Goal: Task Accomplishment & Management: Use online tool/utility

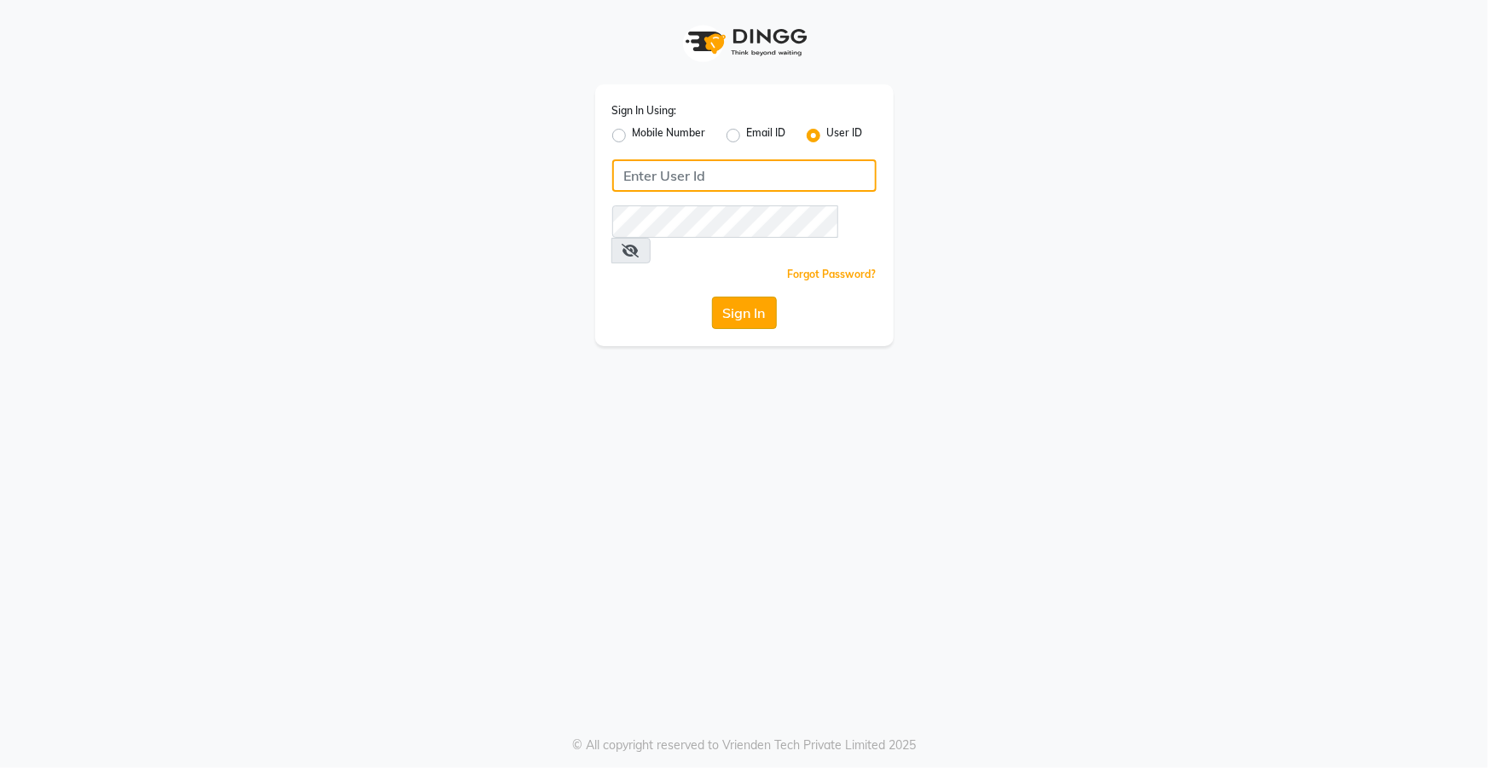
type input "top"
click at [749, 298] on button "Sign In" at bounding box center [744, 313] width 65 height 32
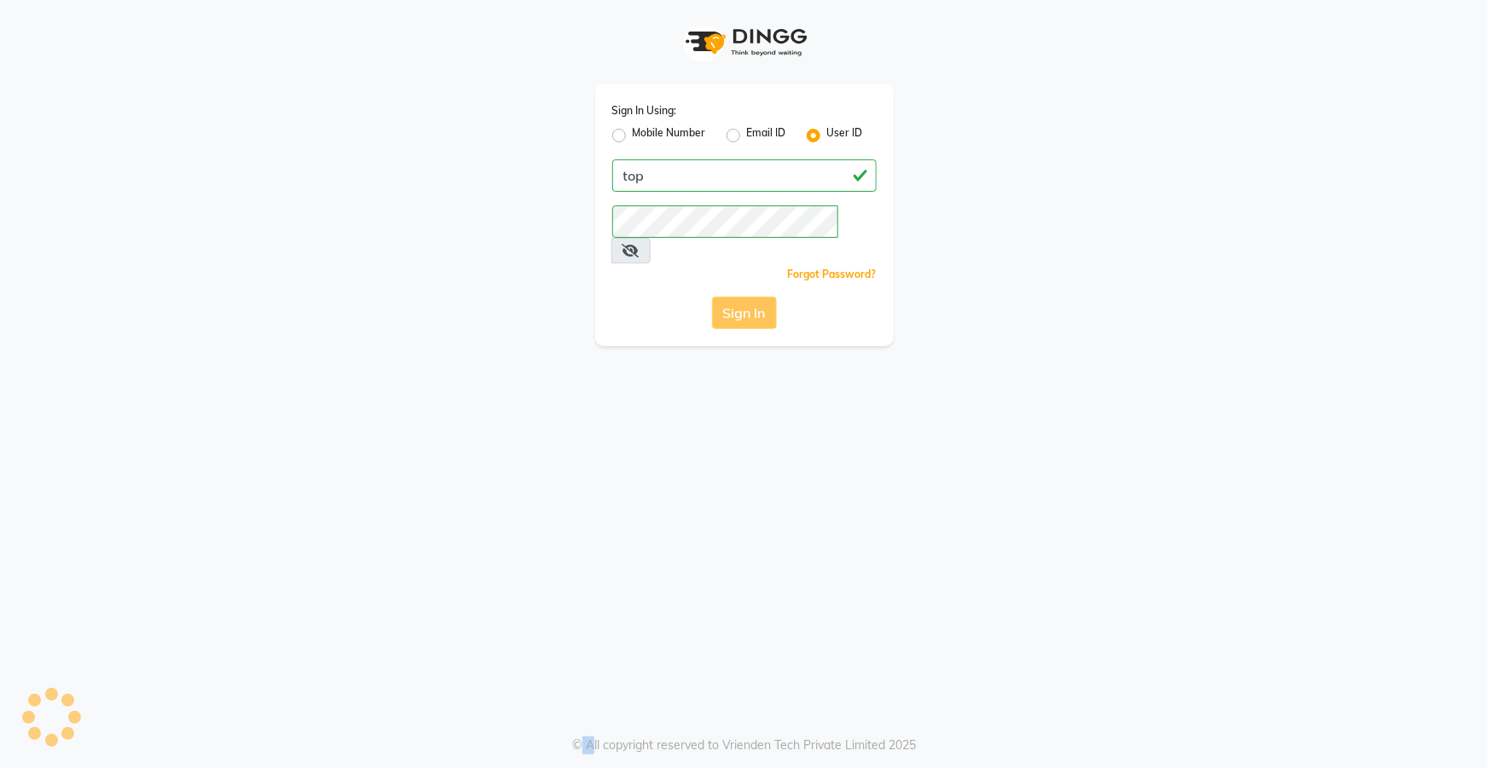
click at [749, 298] on div "Sign In" at bounding box center [744, 313] width 264 height 32
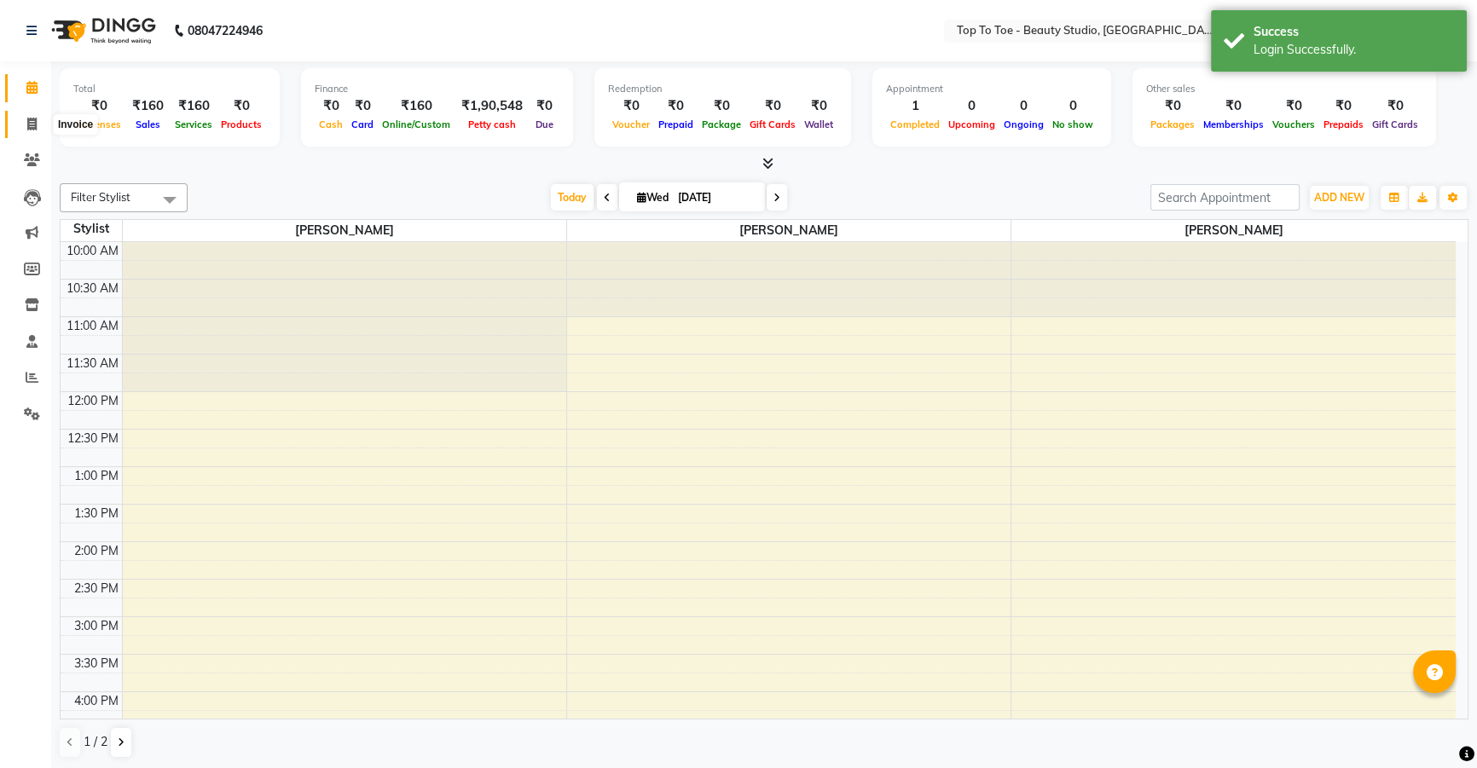
click at [32, 126] on icon at bounding box center [31, 124] width 9 height 13
select select "7233"
select select "service"
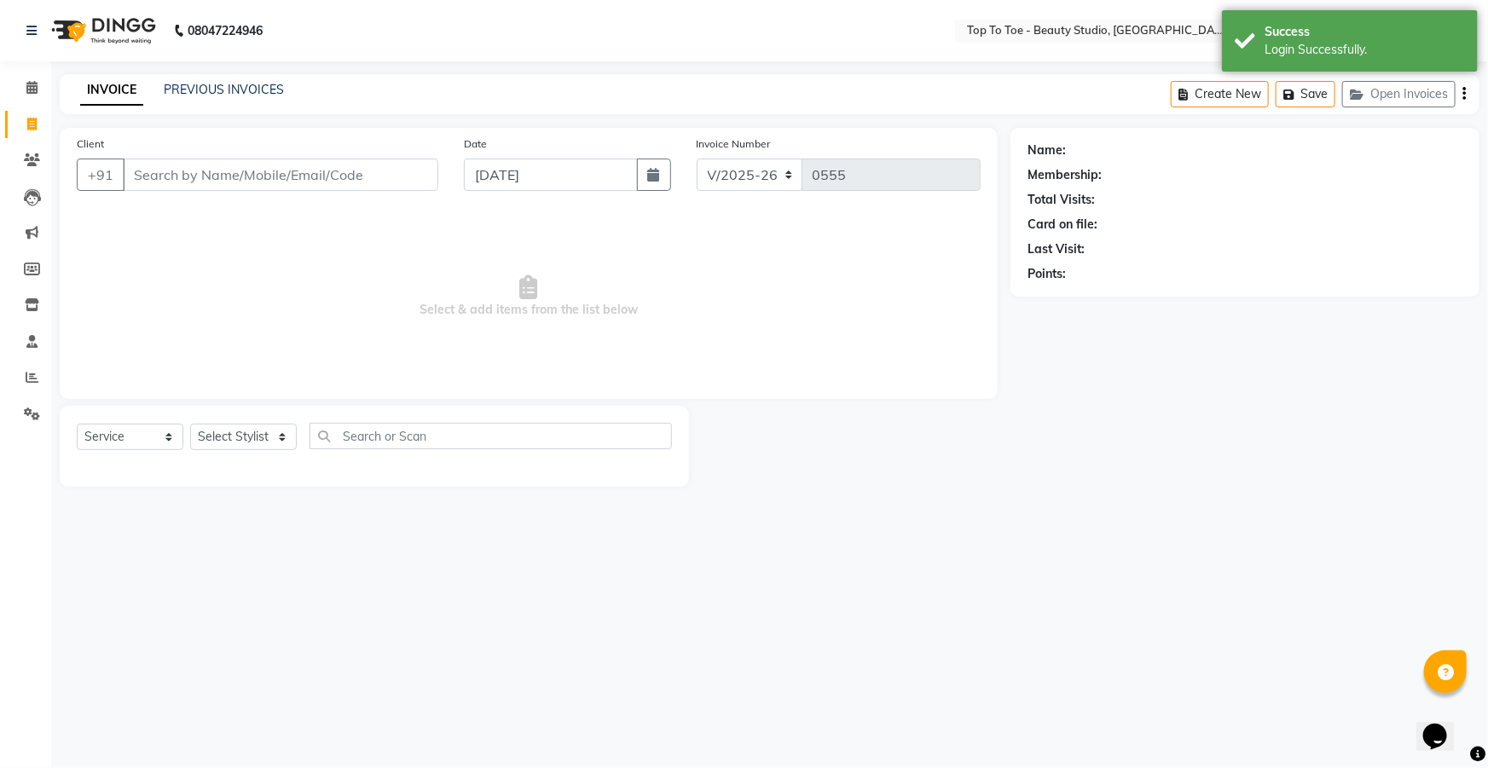
click at [222, 171] on input "Client" at bounding box center [281, 175] width 316 height 32
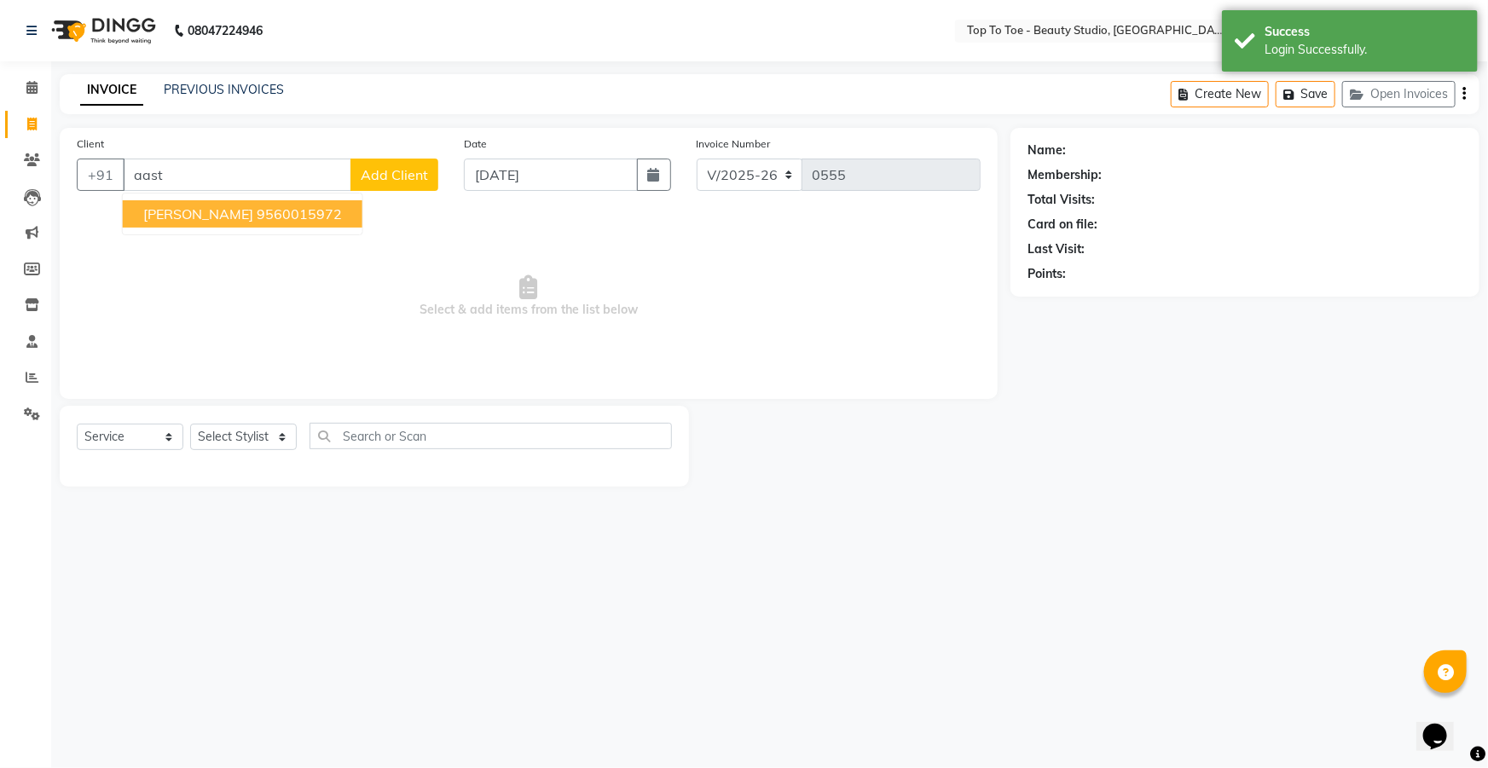
click at [208, 206] on span "[PERSON_NAME]" at bounding box center [198, 214] width 110 height 17
type input "9560015972"
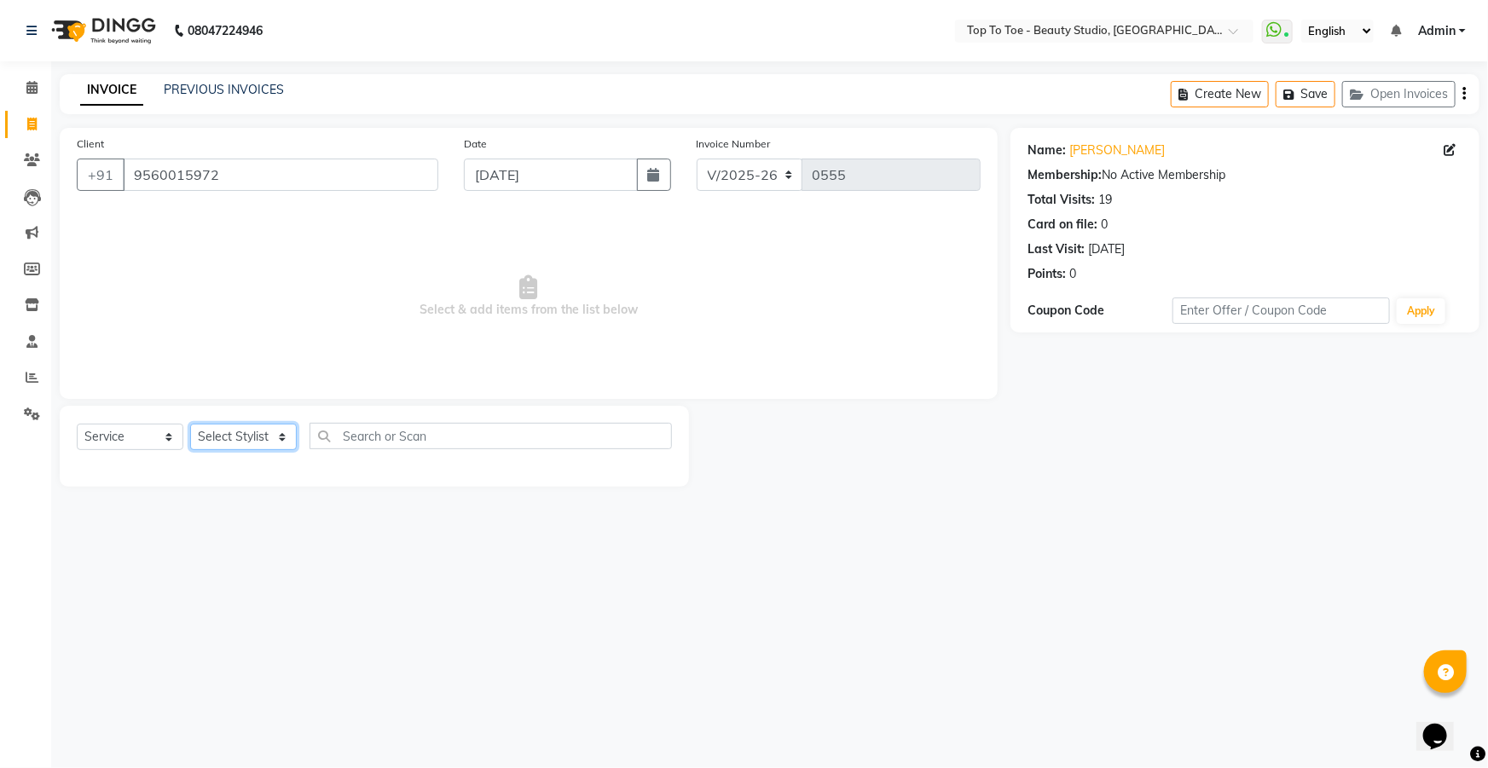
drag, startPoint x: 269, startPoint y: 437, endPoint x: 241, endPoint y: 500, distance: 68.0
click at [241, 500] on main "INVOICE PREVIOUS INVOICES Create New Save Open Invoices Client [PHONE_NUMBER] D…" at bounding box center [769, 293] width 1437 height 438
select select "62965"
click at [190, 424] on select "Select Stylist [PERSON_NAME] [PERSON_NAME] [PERSON_NAME] [PERSON_NAME]" at bounding box center [243, 437] width 107 height 26
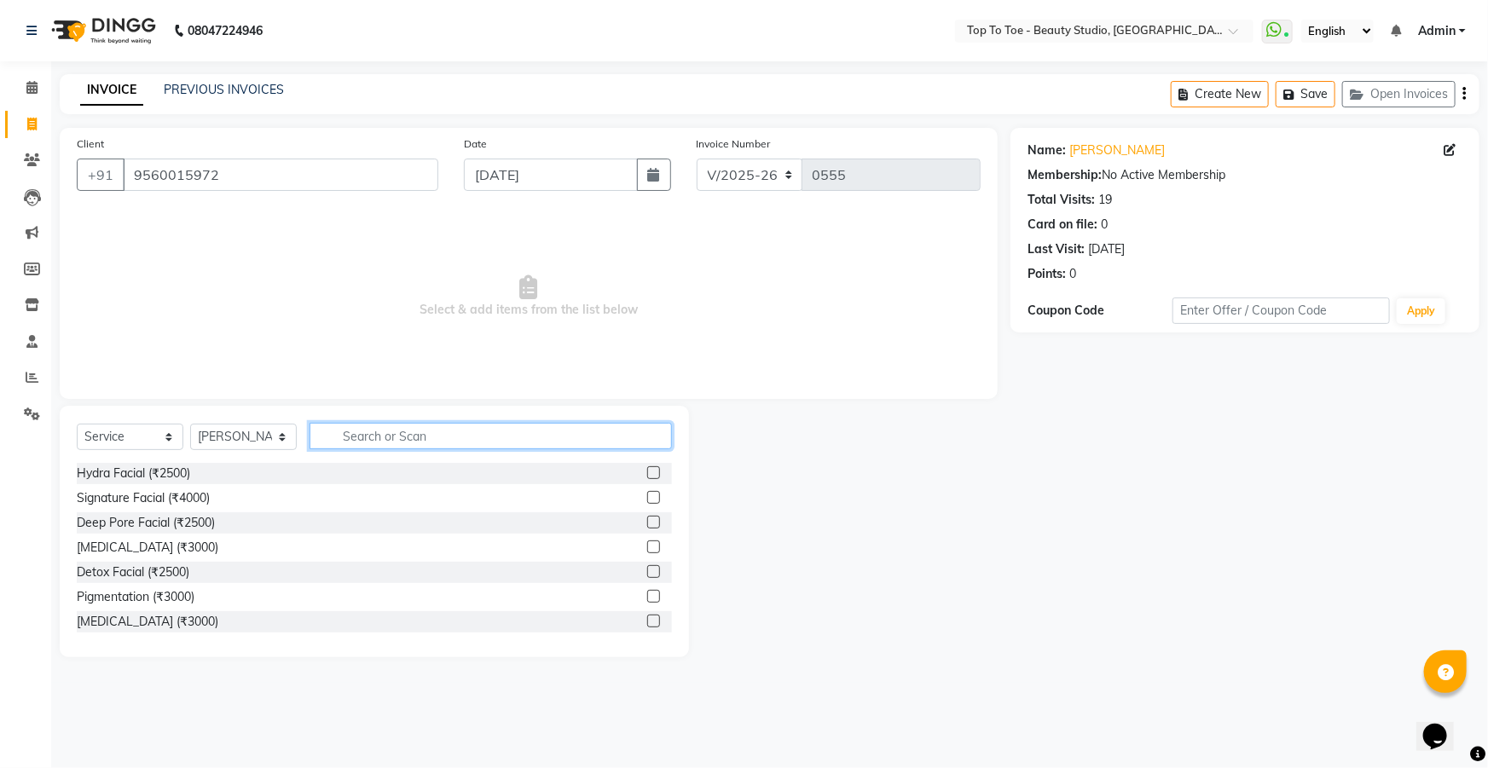
click at [391, 443] on input "text" at bounding box center [491, 436] width 362 height 26
type input "acry"
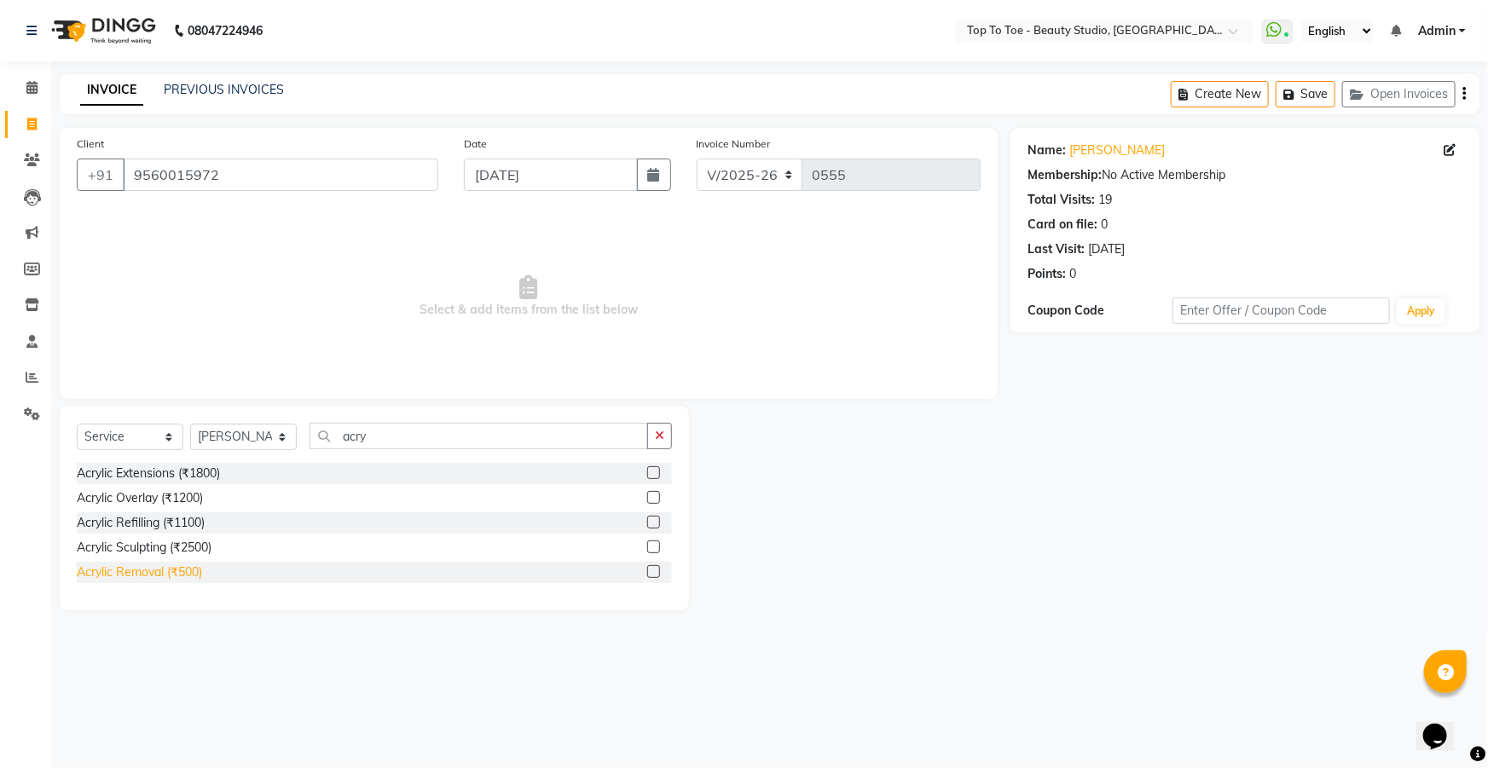
click at [152, 580] on div "Acrylic Removal (₹500)" at bounding box center [139, 573] width 125 height 18
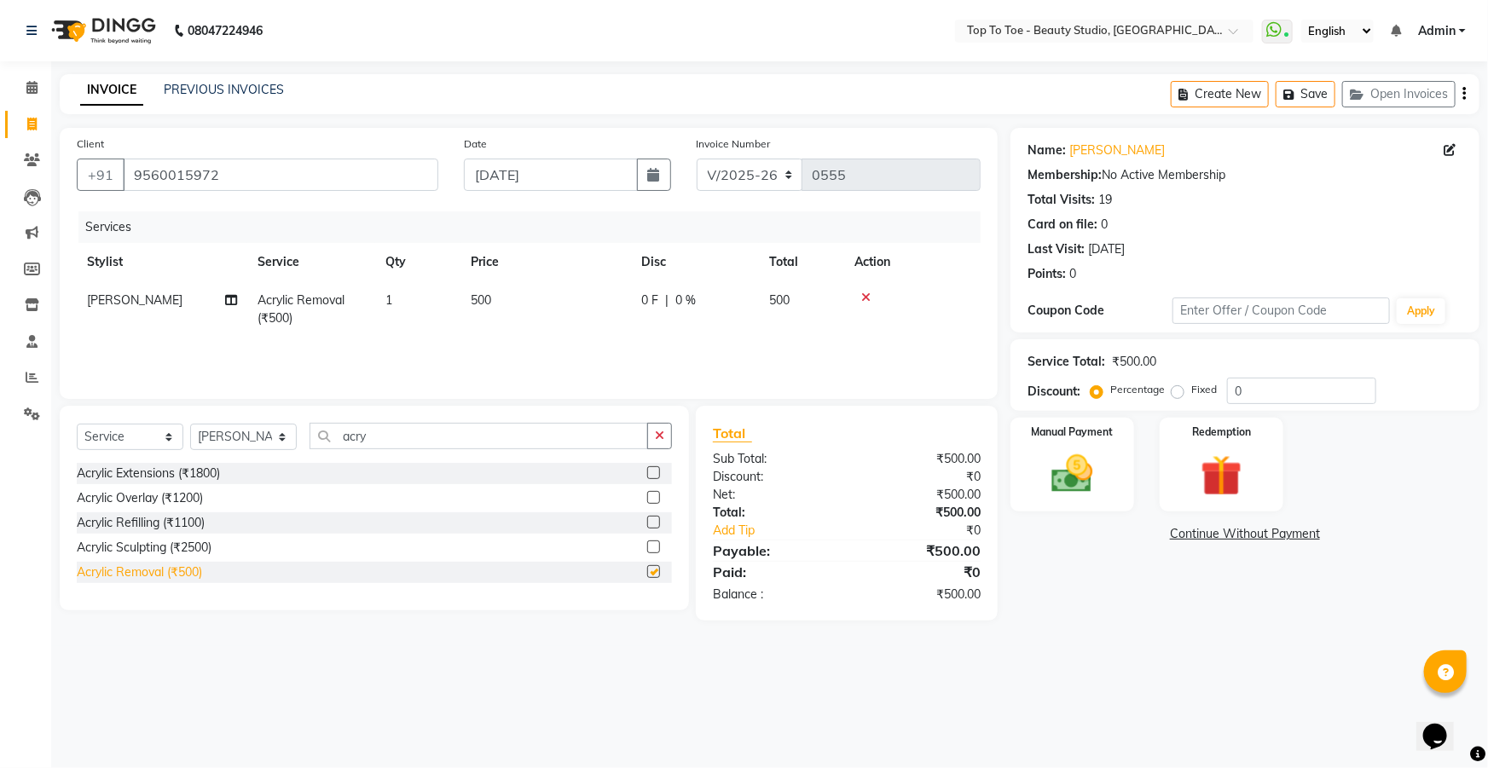
checkbox input "false"
click at [689, 322] on td "0 F | 0 %" at bounding box center [695, 309] width 128 height 56
select select "62965"
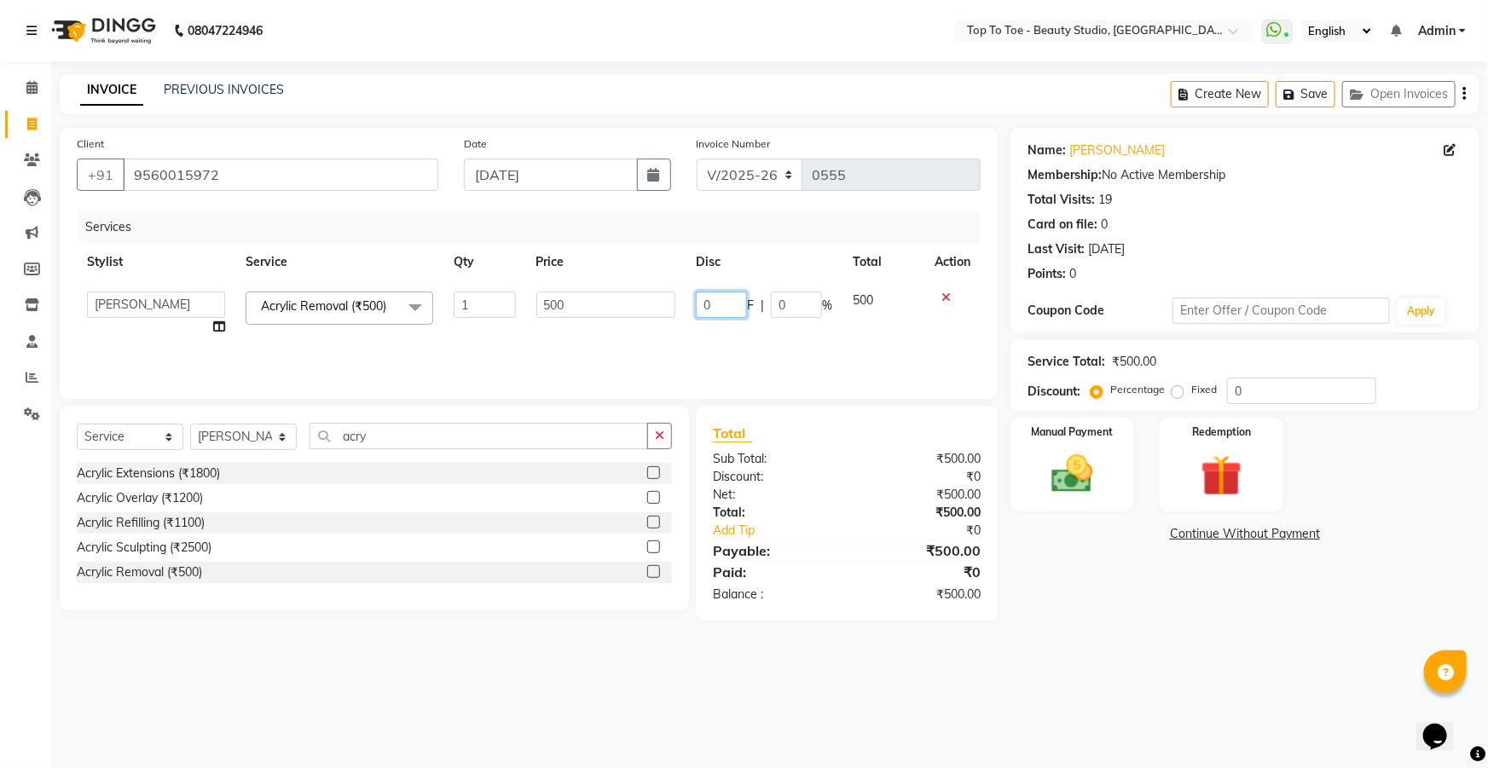
click at [723, 298] on input "0" at bounding box center [721, 305] width 51 height 26
type input "100"
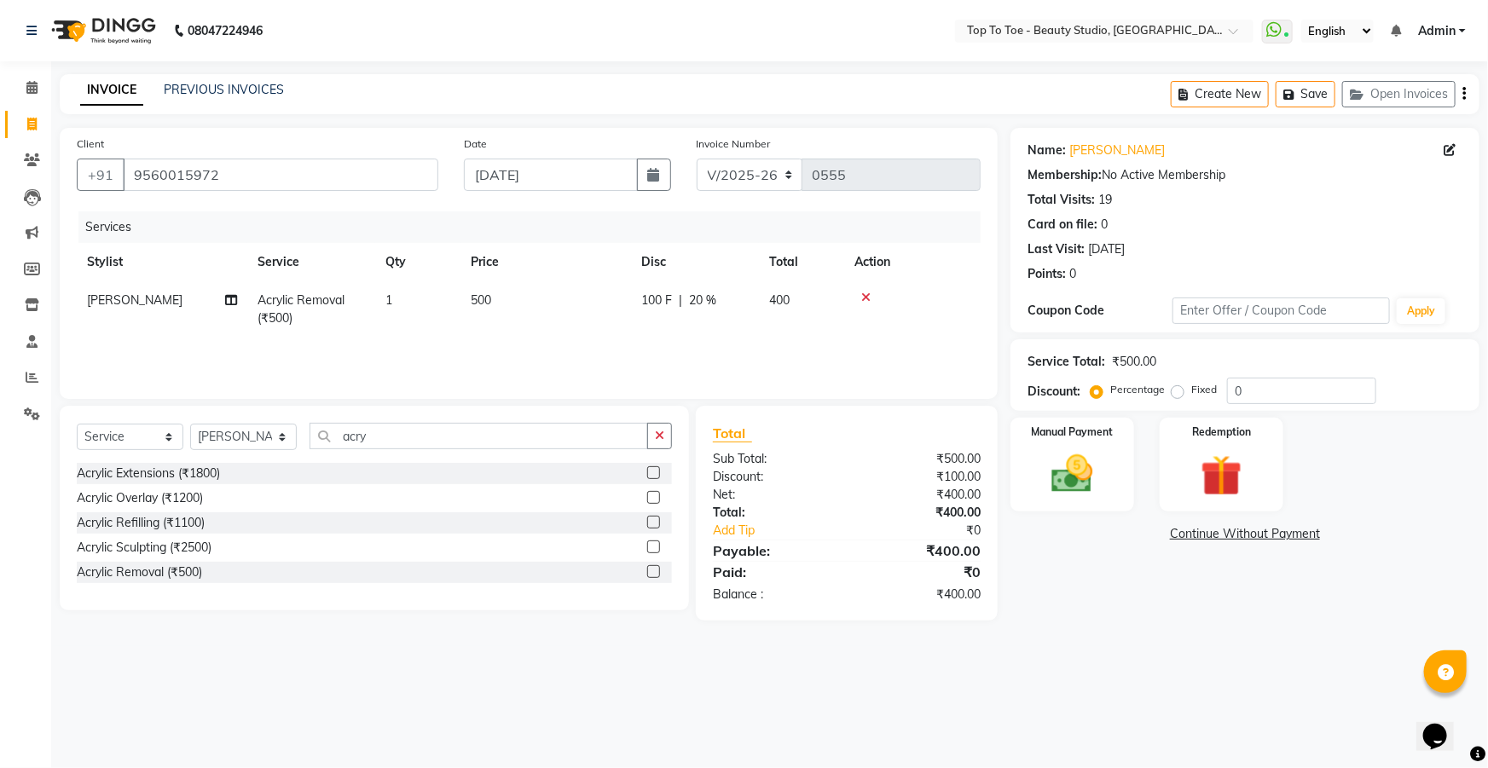
click at [797, 453] on div "Sub Total:" at bounding box center [773, 459] width 147 height 18
click at [1073, 486] on img at bounding box center [1073, 473] width 70 height 49
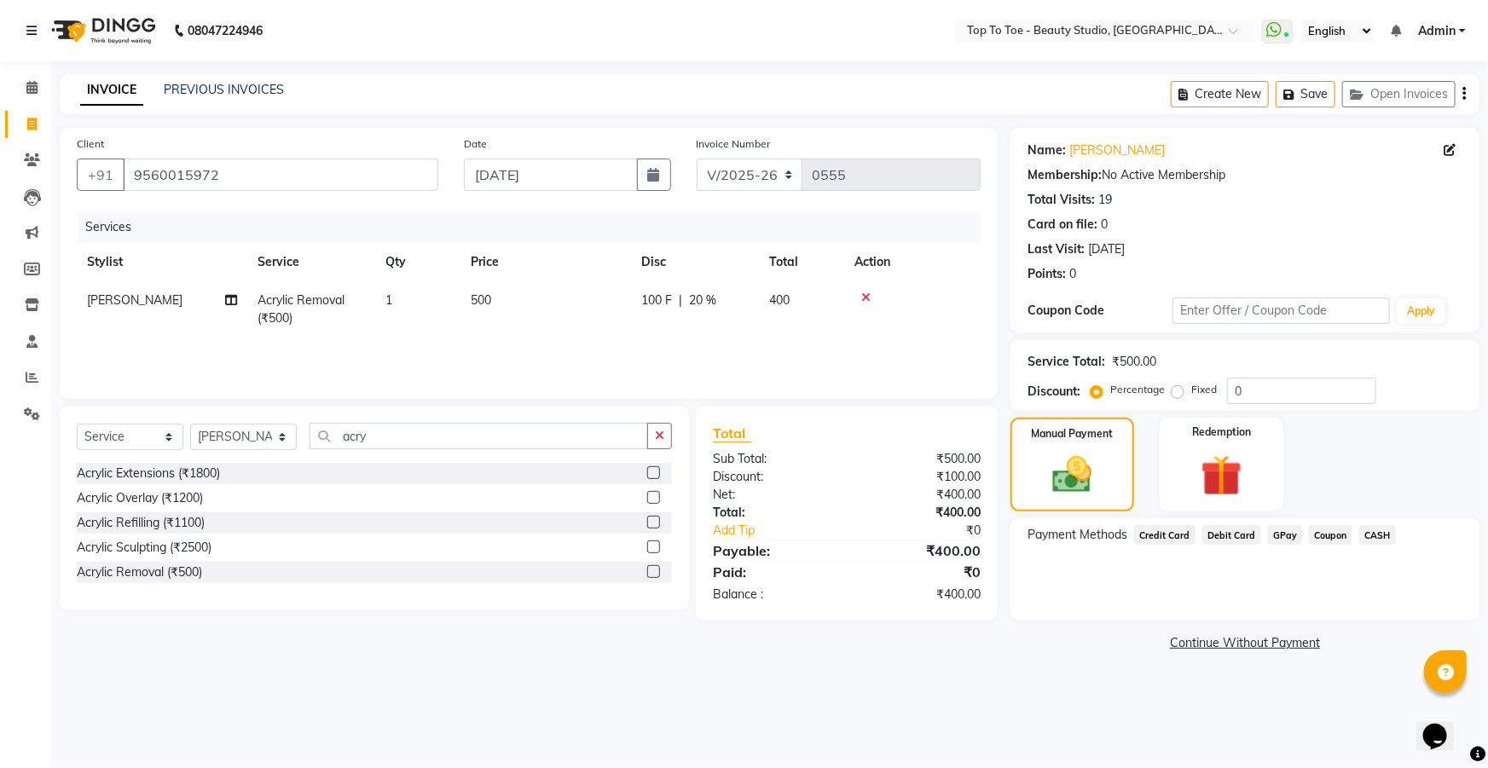
click at [1272, 530] on span "GPay" at bounding box center [1285, 535] width 35 height 20
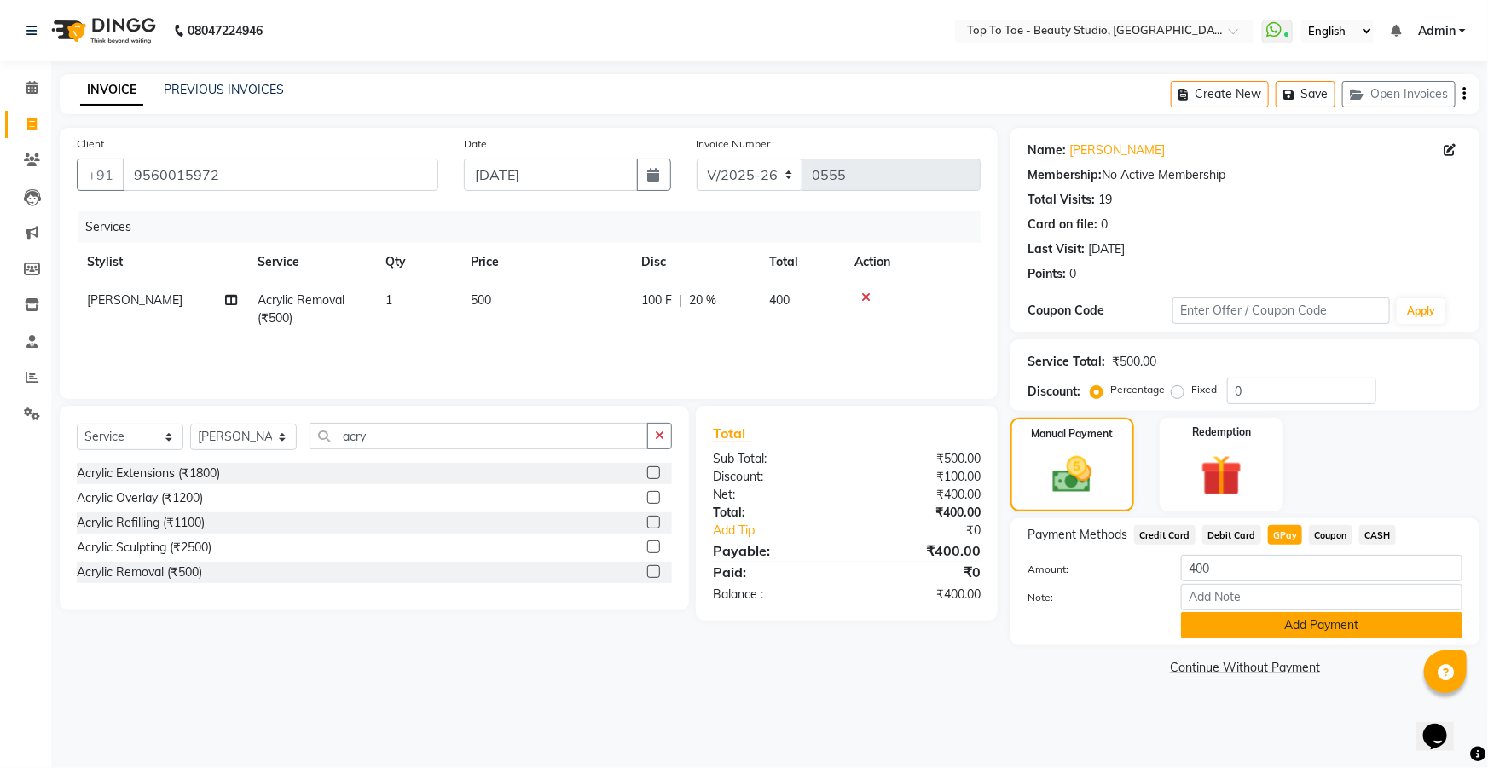
click at [1295, 624] on button "Add Payment" at bounding box center [1321, 625] width 281 height 26
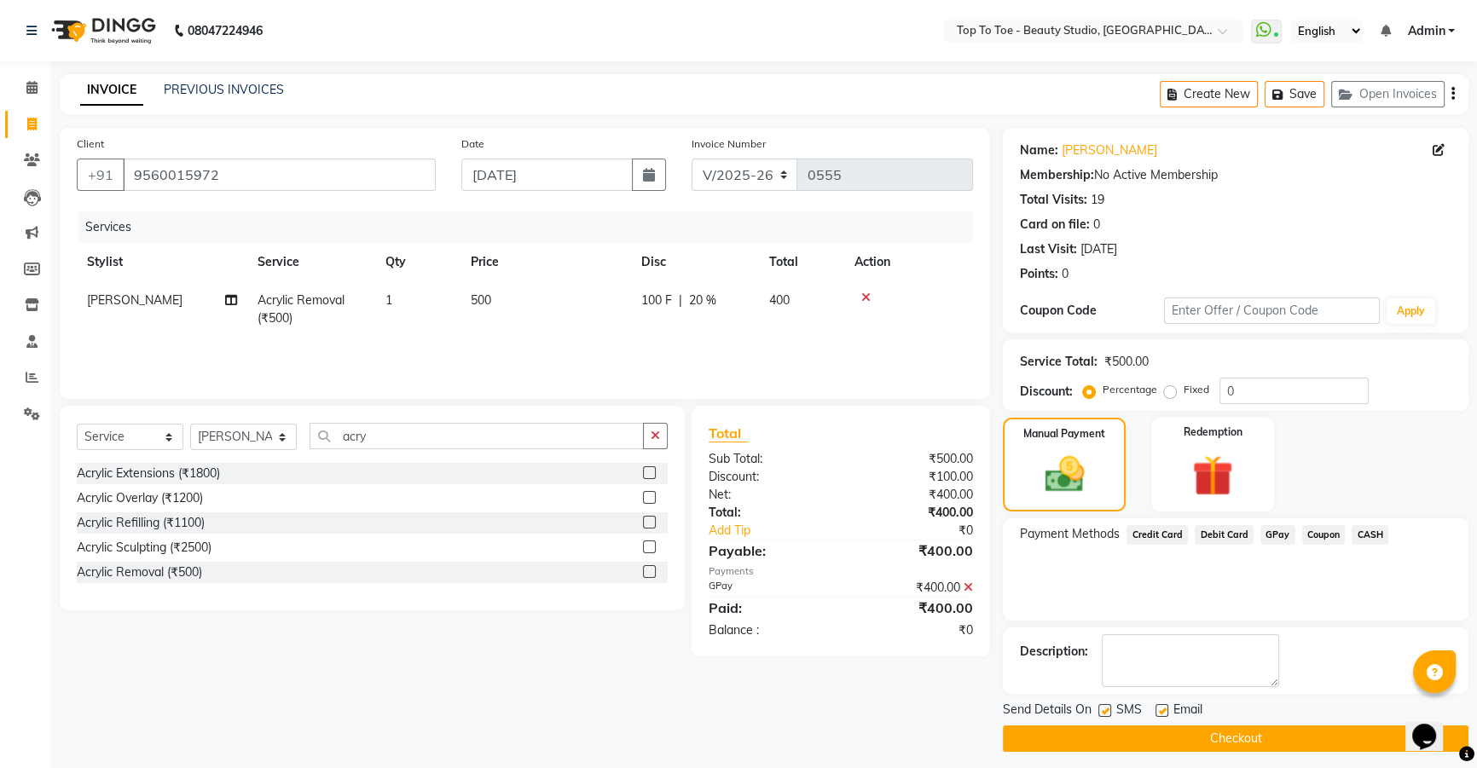
click at [1097, 709] on div "Send Details On SMS Email" at bounding box center [1236, 711] width 466 height 21
click at [1101, 708] on label at bounding box center [1104, 710] width 13 height 13
click at [1101, 708] on input "checkbox" at bounding box center [1103, 711] width 11 height 11
checkbox input "false"
click at [1110, 735] on button "Checkout" at bounding box center [1236, 739] width 466 height 26
